Goal: Information Seeking & Learning: Understand process/instructions

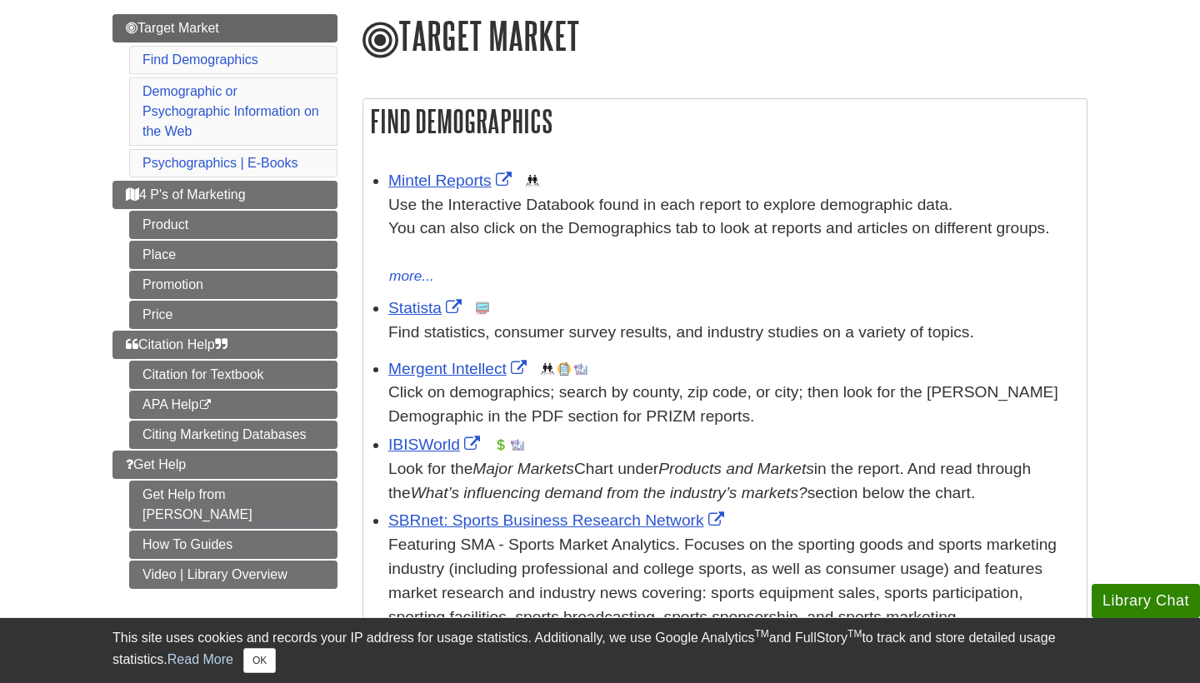
scroll to position [208, 0]
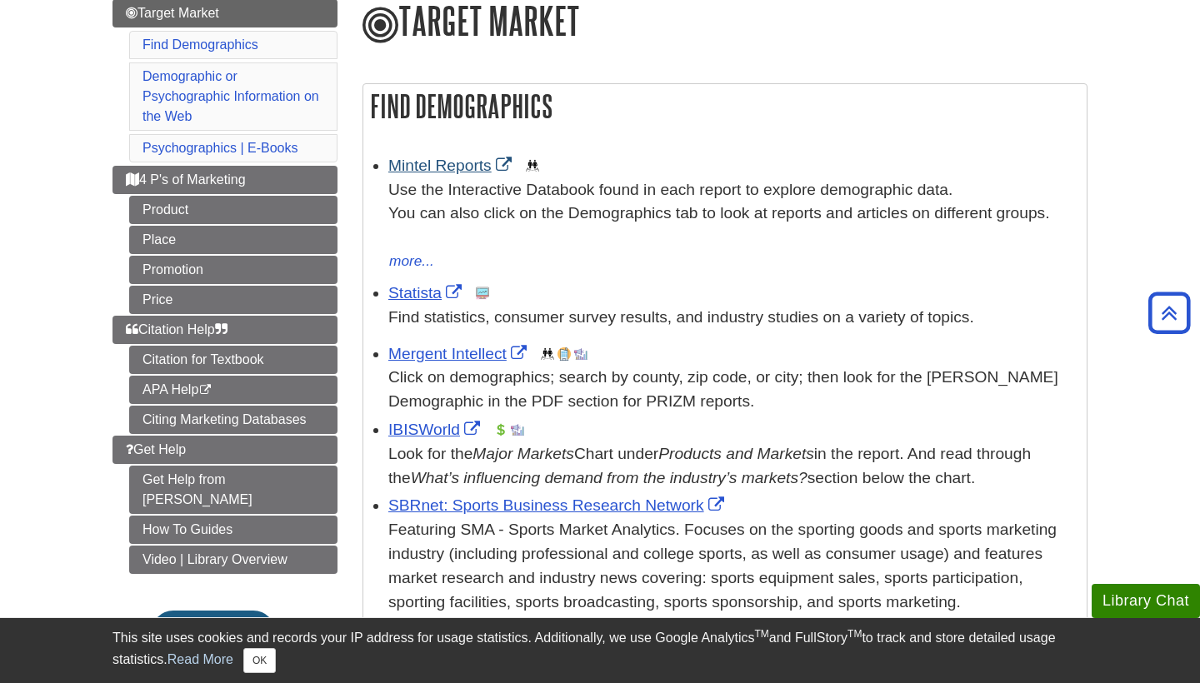
click at [436, 166] on link "Mintel Reports" at bounding box center [451, 165] width 127 height 17
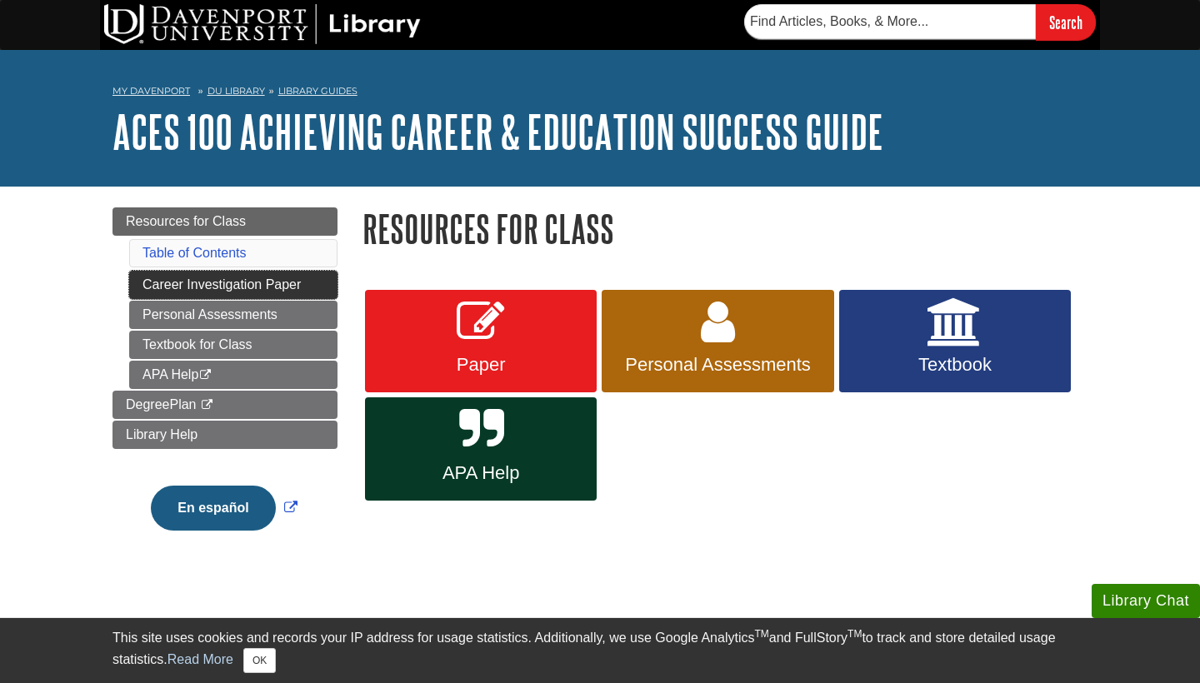
click at [292, 282] on link "Career Investigation Paper" at bounding box center [233, 285] width 208 height 28
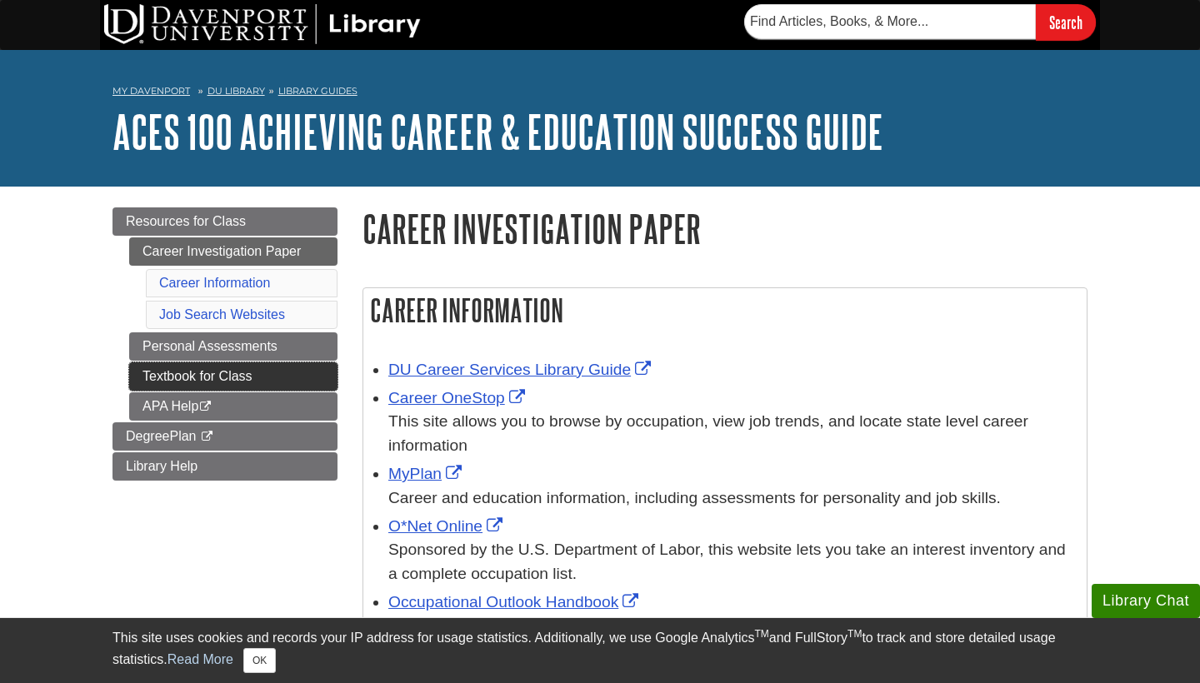
click at [246, 386] on link "Textbook for Class" at bounding box center [233, 376] width 208 height 28
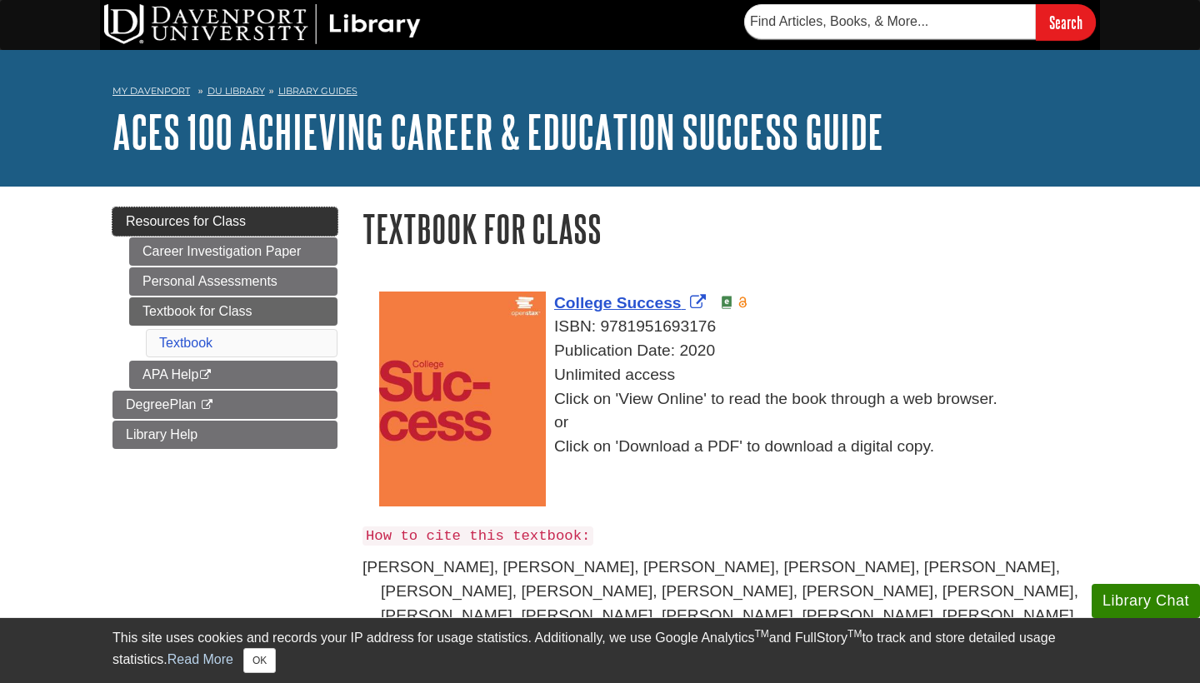
click at [251, 212] on link "Resources for Class" at bounding box center [224, 221] width 225 height 28
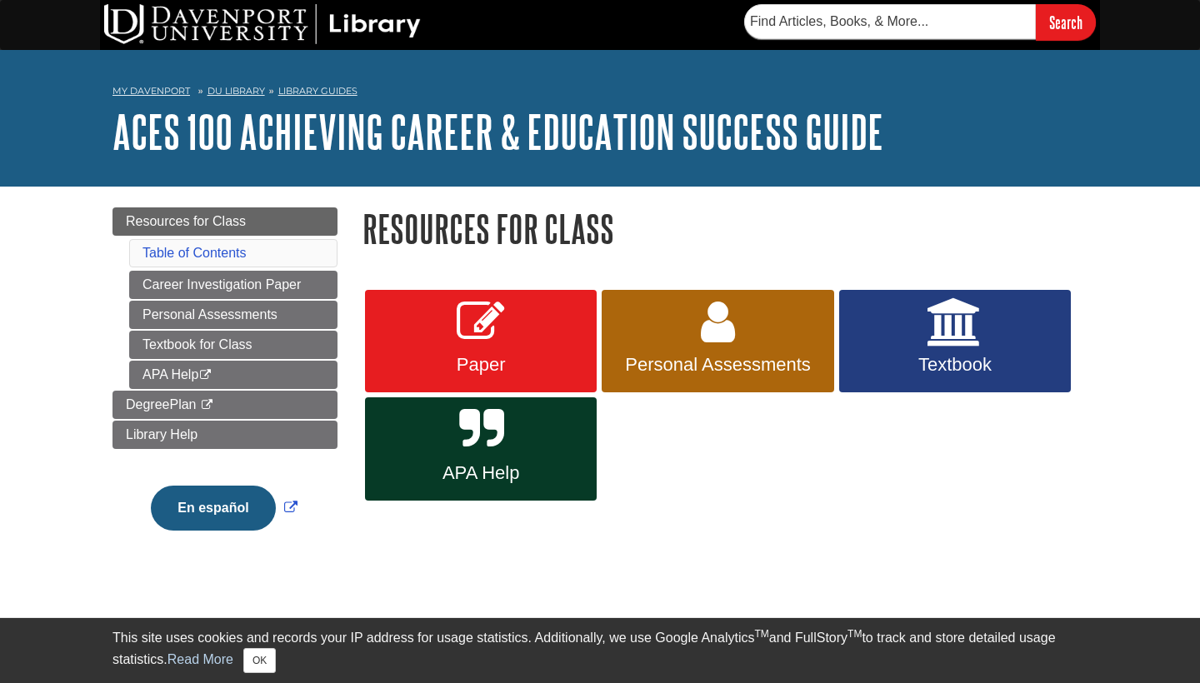
click at [437, 361] on span "Paper" at bounding box center [480, 365] width 207 height 22
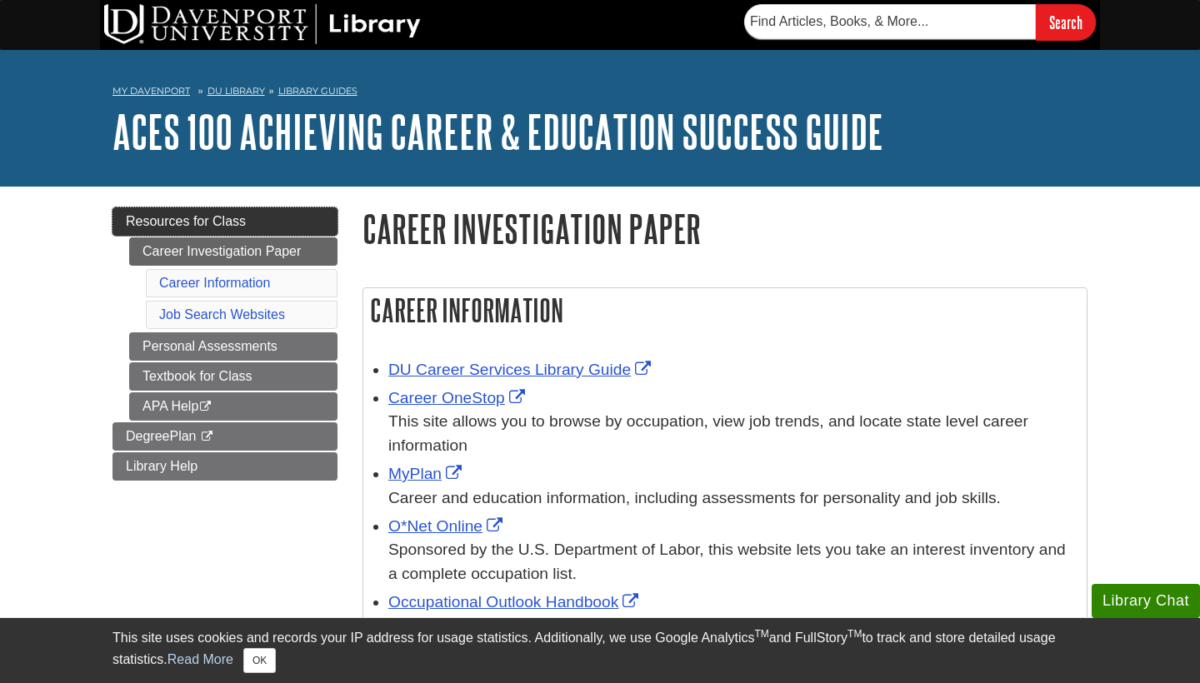
click at [270, 211] on link "Resources for Class" at bounding box center [224, 221] width 225 height 28
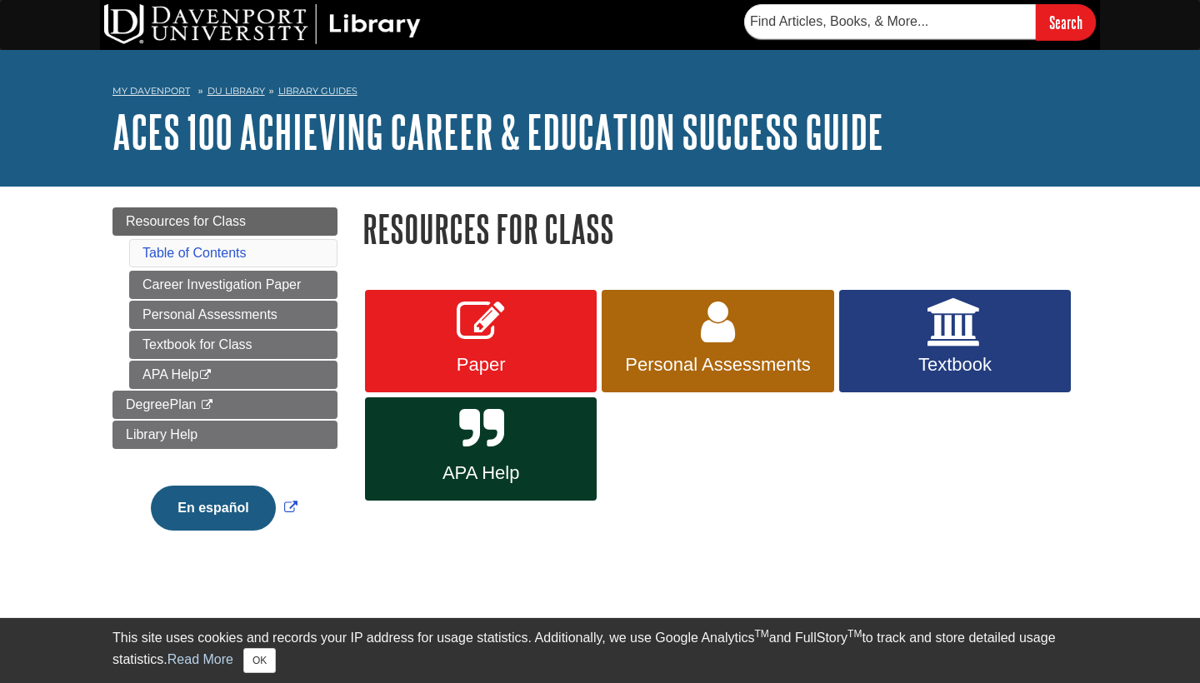
click at [492, 333] on icon at bounding box center [481, 322] width 48 height 48
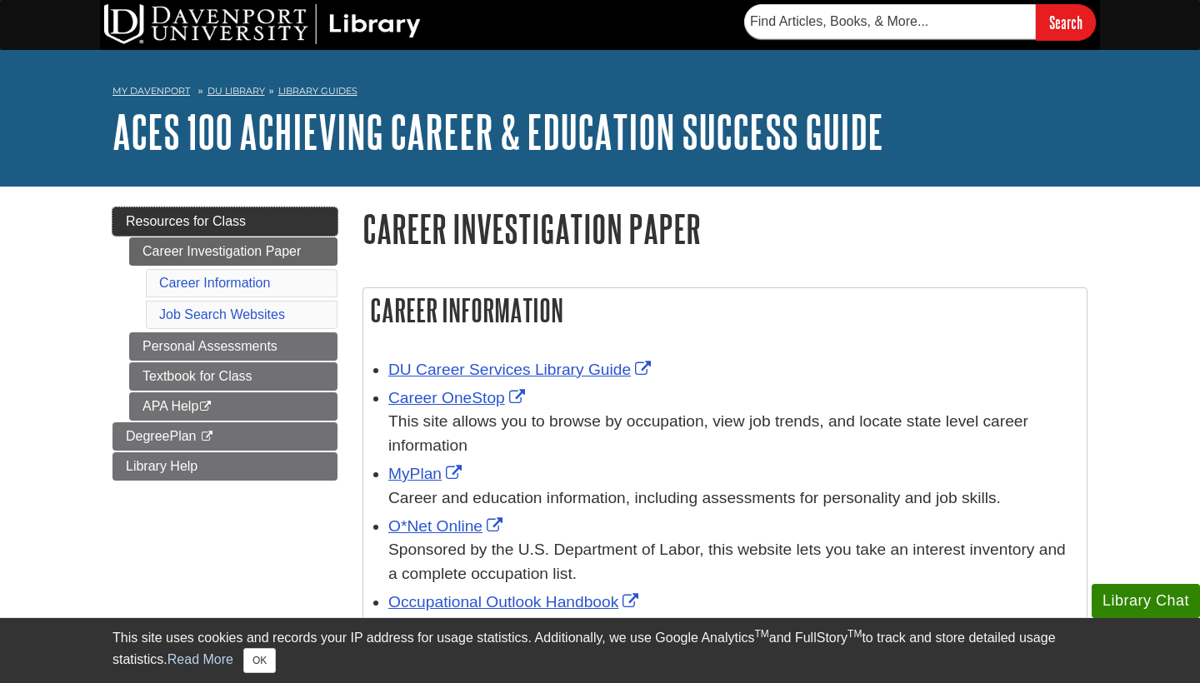
click at [262, 217] on link "Resources for Class" at bounding box center [224, 221] width 225 height 28
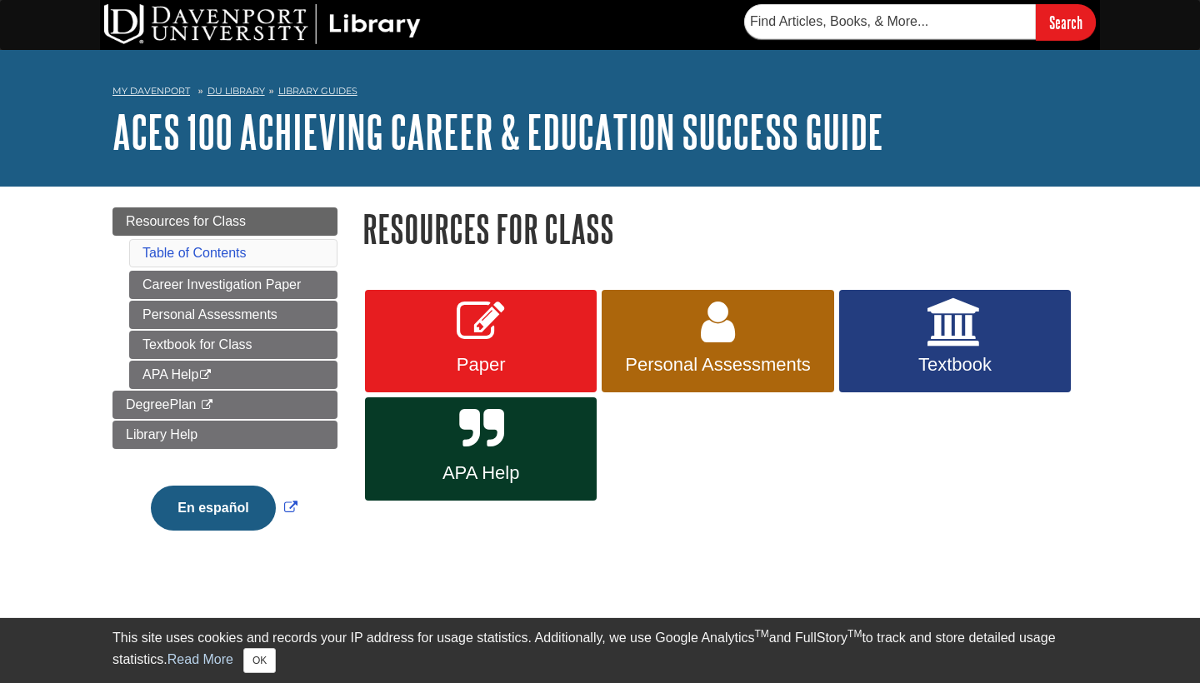
click at [507, 441] on link "APA Help" at bounding box center [481, 448] width 232 height 103
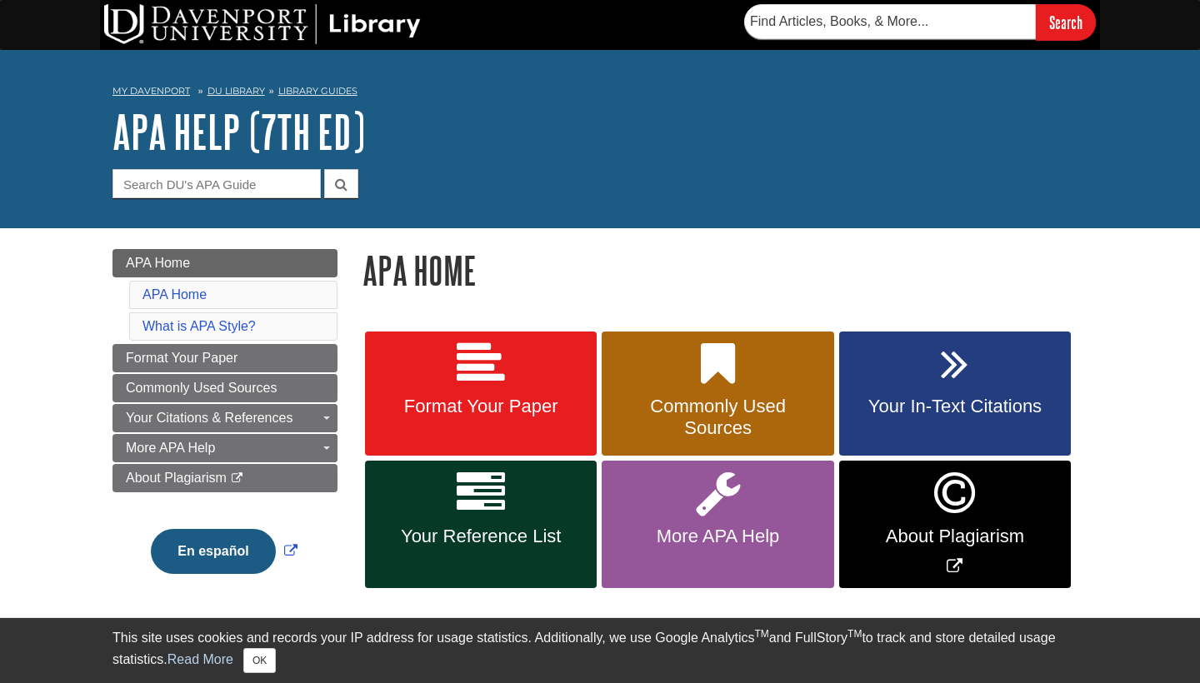
click at [516, 332] on link "Format Your Paper" at bounding box center [481, 394] width 232 height 125
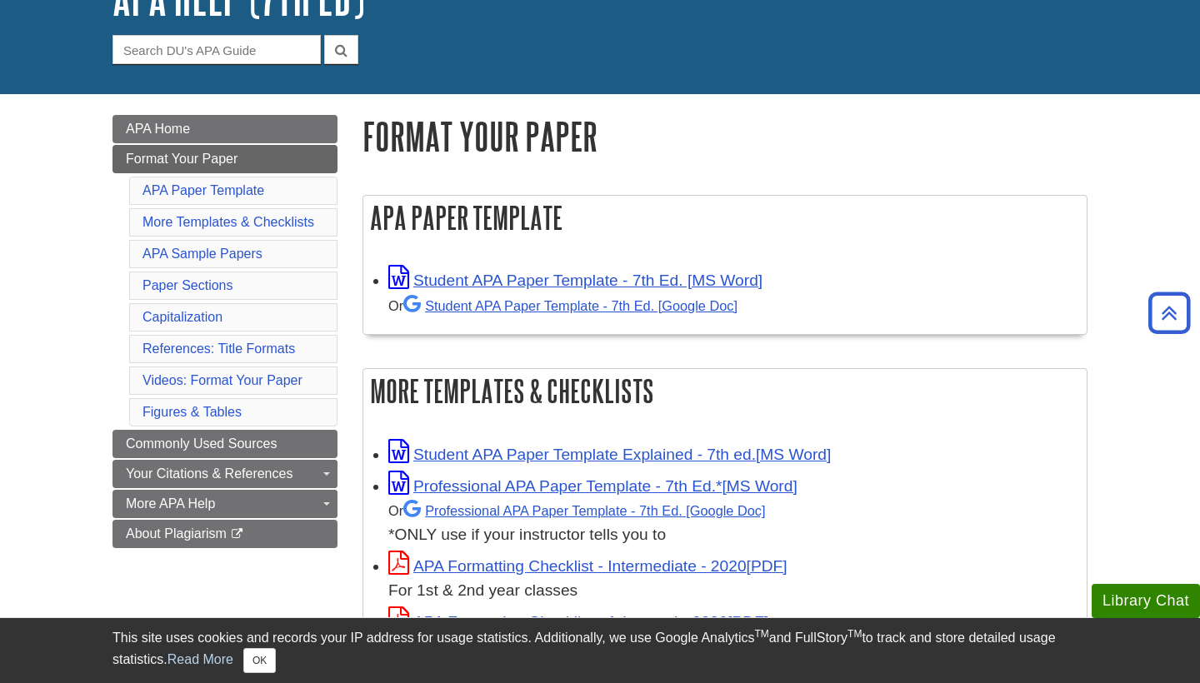
scroll to position [132, 0]
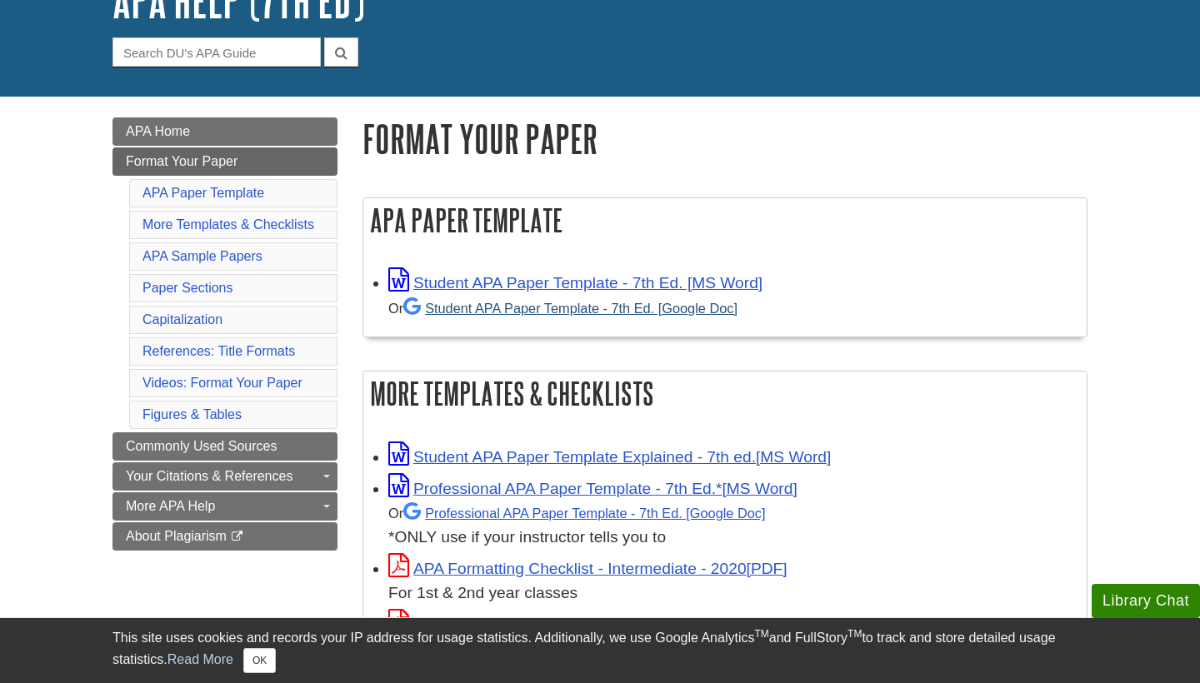
click at [548, 305] on link "Student APA Paper Template - 7th Ed. [Google Doc]" at bounding box center [570, 308] width 334 height 15
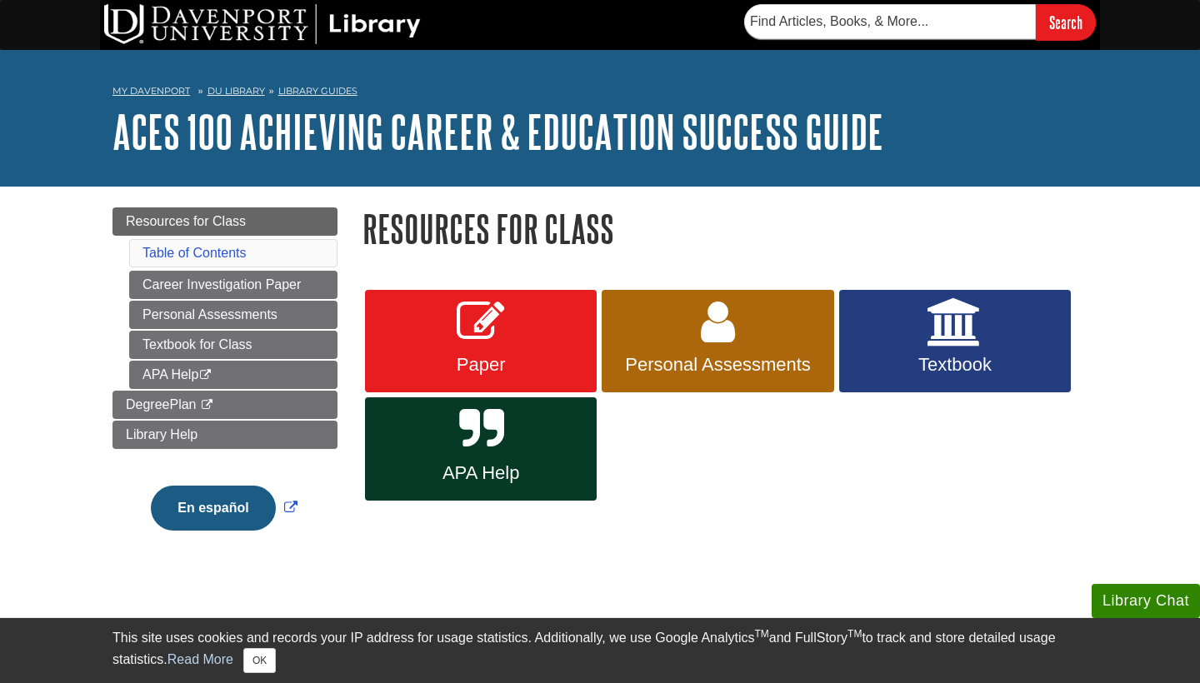
click at [483, 452] on link "APA Help" at bounding box center [481, 448] width 232 height 103
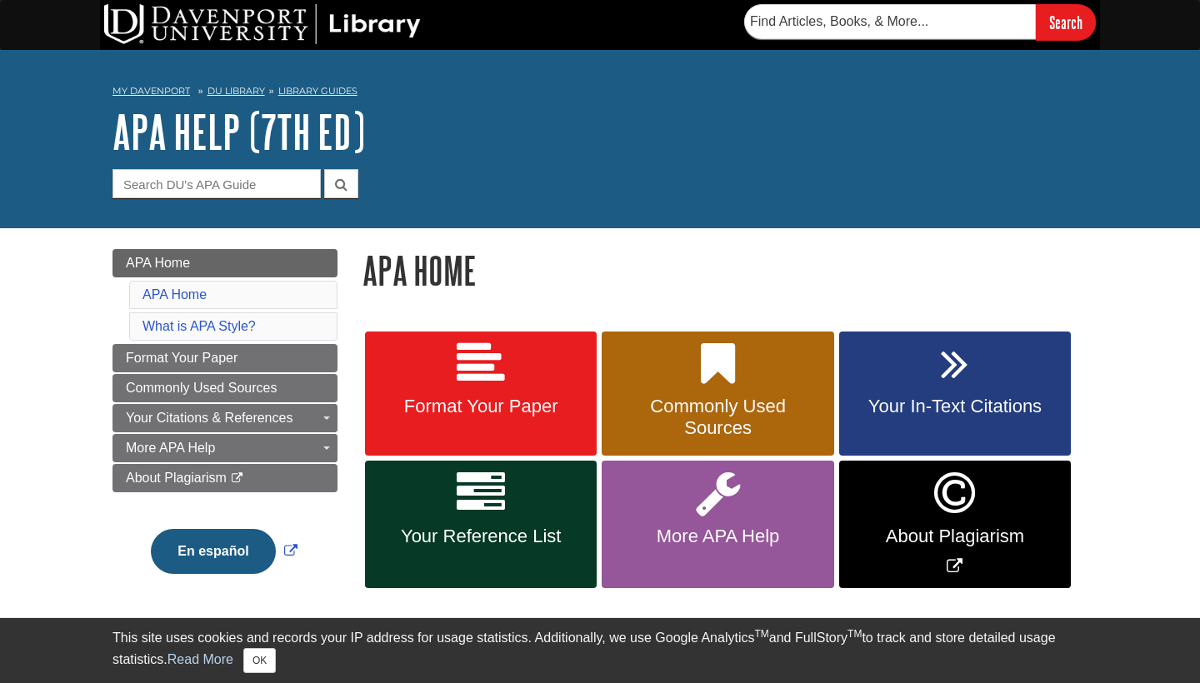
click at [492, 374] on icon at bounding box center [481, 364] width 48 height 48
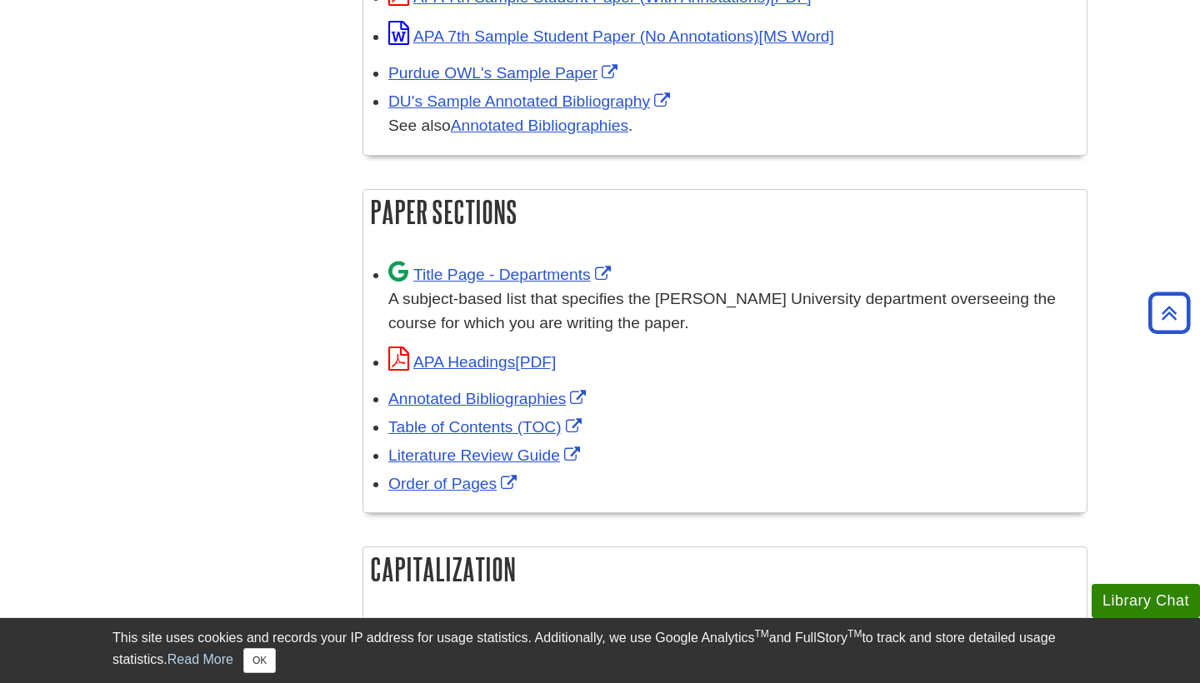
scroll to position [931, 0]
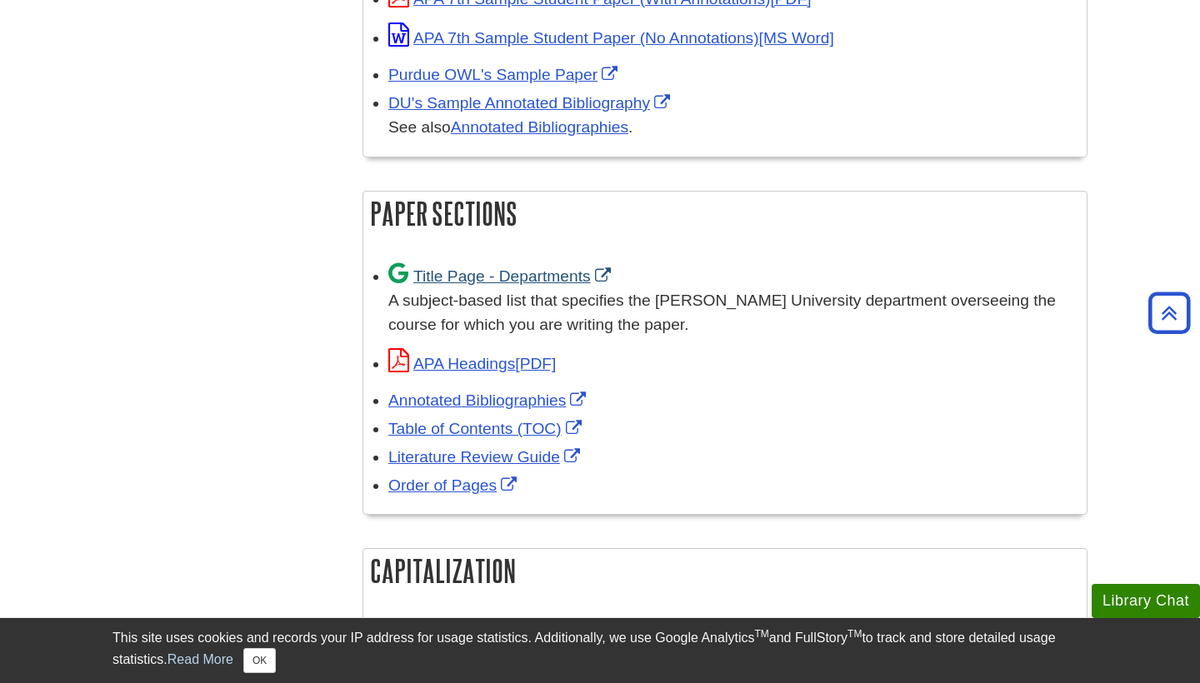
click at [492, 267] on link "Title Page - Departments" at bounding box center [501, 275] width 227 height 17
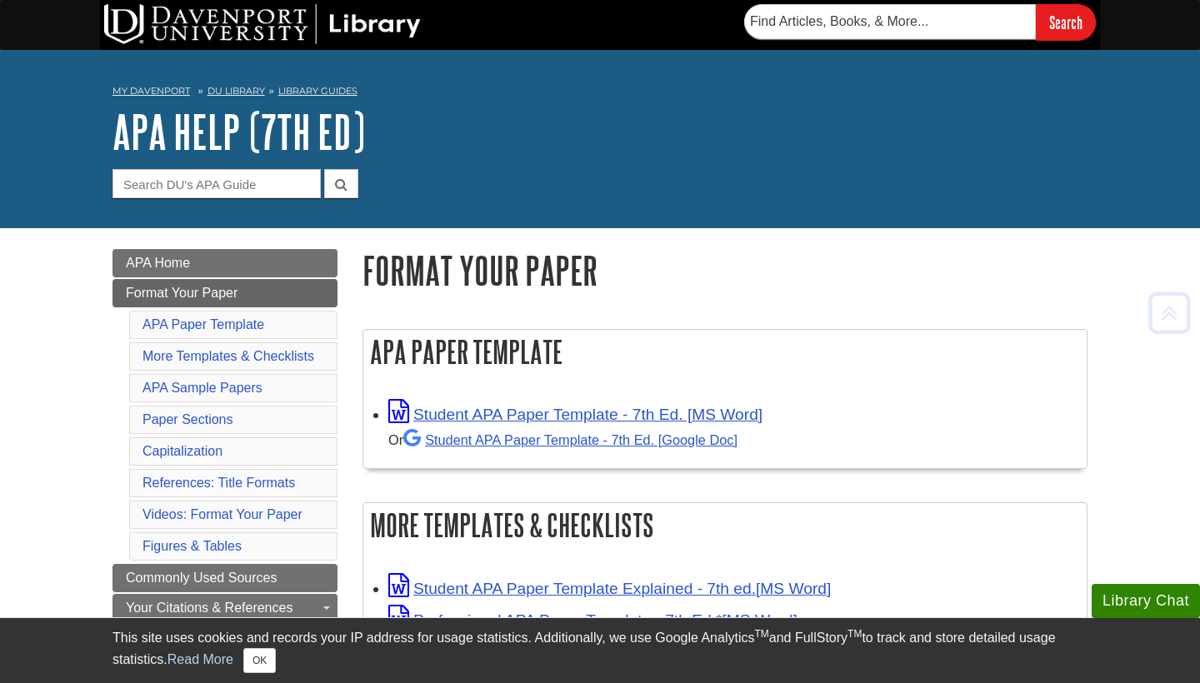
scroll to position [0, 0]
click at [219, 272] on link "APA Home" at bounding box center [224, 263] width 225 height 28
